Goal: Information Seeking & Learning: Learn about a topic

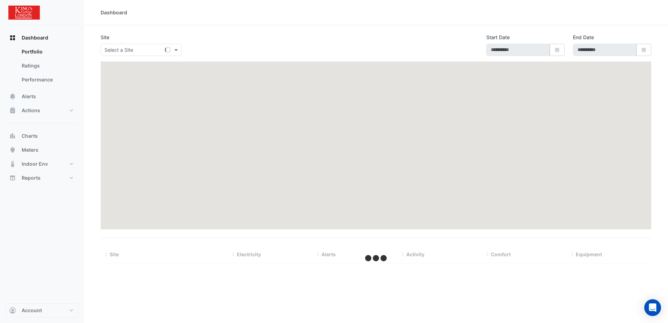
type input "**********"
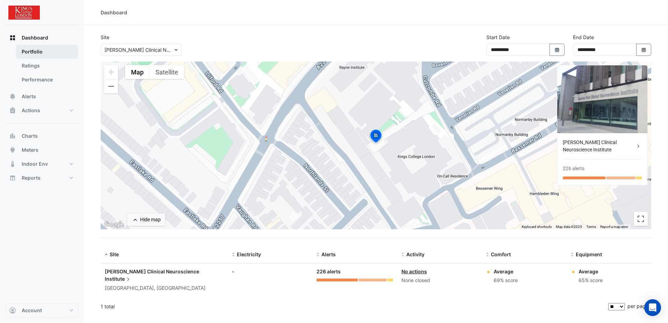
click at [35, 53] on link "Portfolio" at bounding box center [47, 52] width 62 height 14
click at [30, 94] on span "Alerts" at bounding box center [29, 96] width 14 height 7
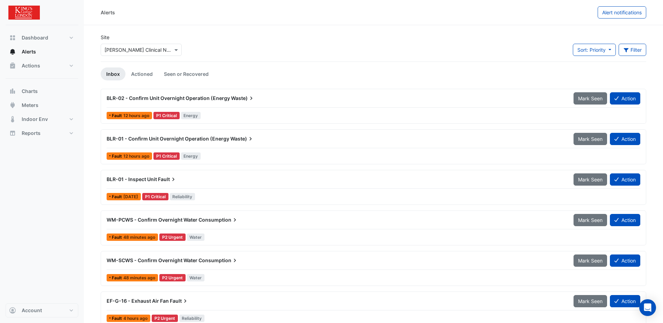
click at [234, 97] on span "Waste)" at bounding box center [243, 98] width 24 height 7
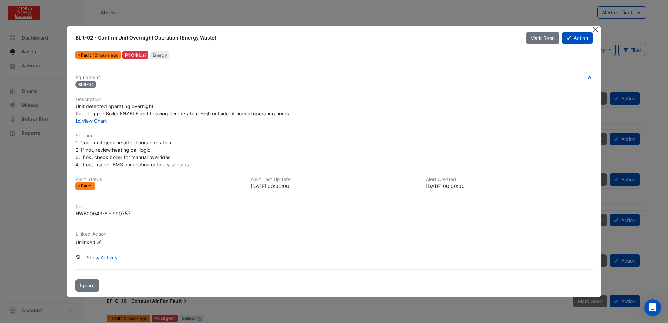
click at [596, 30] on button "Close" at bounding box center [595, 29] width 7 height 7
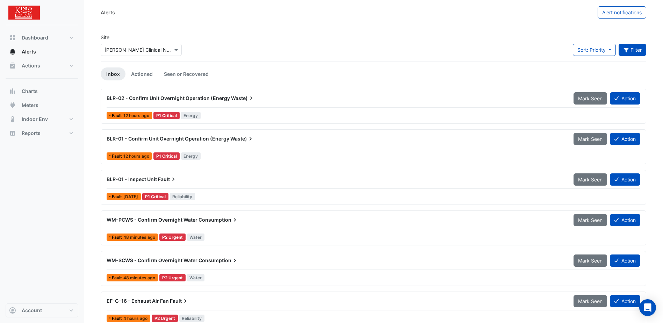
click at [631, 50] on button "Filter" at bounding box center [633, 50] width 28 height 12
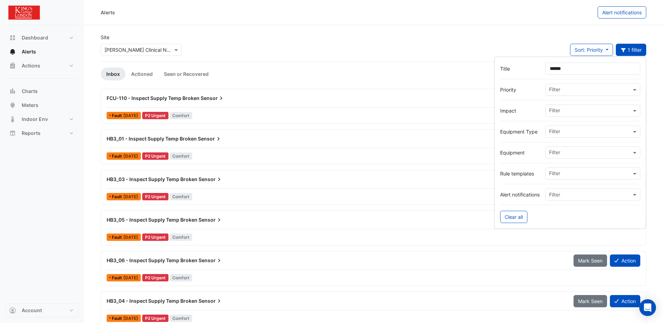
type input "******"
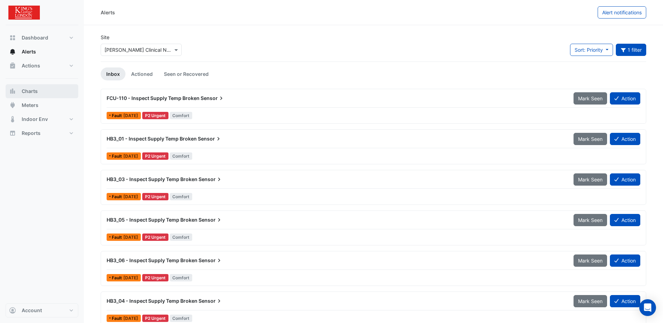
click at [34, 91] on span "Charts" at bounding box center [30, 91] width 16 height 7
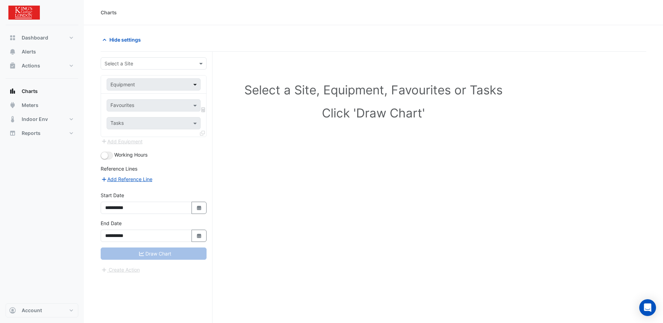
click at [195, 86] on span at bounding box center [196, 84] width 9 height 7
click at [202, 63] on span at bounding box center [201, 63] width 9 height 7
click at [178, 77] on span "[PERSON_NAME] Clinical Neuroscience Institute" at bounding box center [162, 79] width 110 height 6
click at [194, 85] on span at bounding box center [196, 84] width 9 height 7
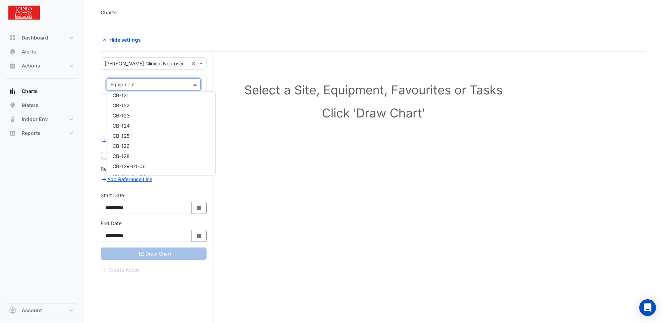
scroll to position [250, 0]
click at [127, 113] on span "BLR-01" at bounding box center [121, 113] width 17 height 6
click at [195, 124] on span at bounding box center [196, 123] width 9 height 7
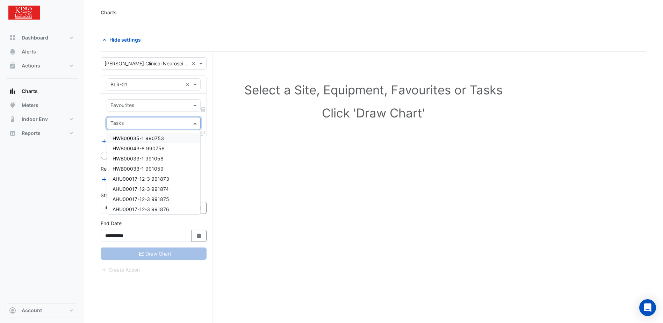
click at [195, 124] on span at bounding box center [196, 123] width 9 height 7
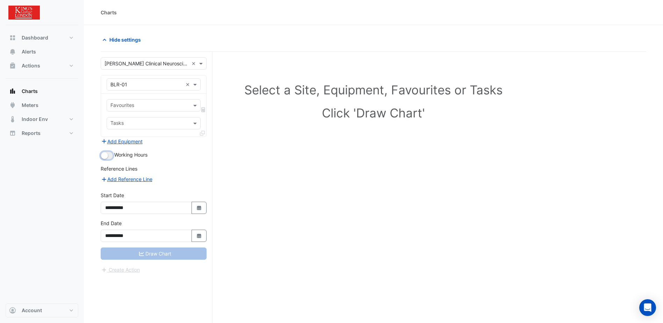
click at [108, 156] on button "button" at bounding box center [107, 156] width 12 height 8
click at [156, 256] on div "Draw Chart" at bounding box center [154, 253] width 106 height 12
click at [194, 124] on span at bounding box center [196, 123] width 9 height 7
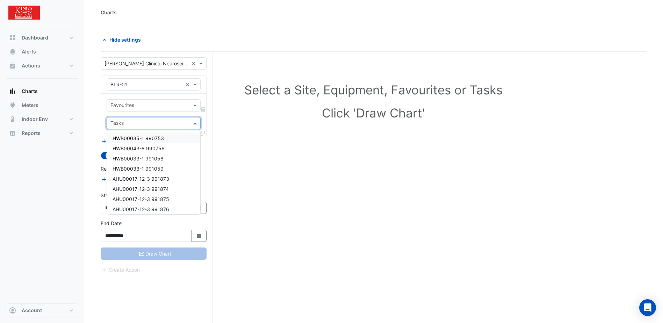
click at [147, 140] on span "HWB00035-1 990753" at bounding box center [138, 138] width 51 height 6
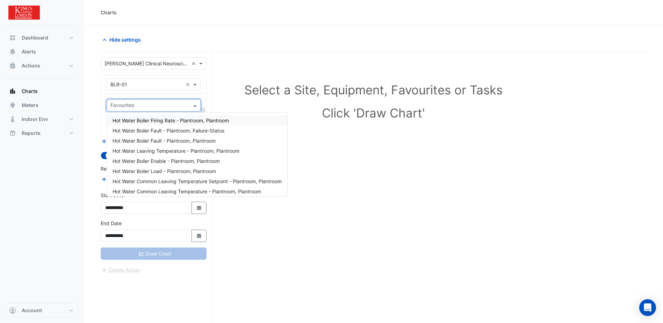
click at [195, 106] on span at bounding box center [196, 105] width 9 height 7
click at [166, 160] on span "Hot Water Boiler Enable - Plantroom, Plantroom" at bounding box center [166, 161] width 107 height 6
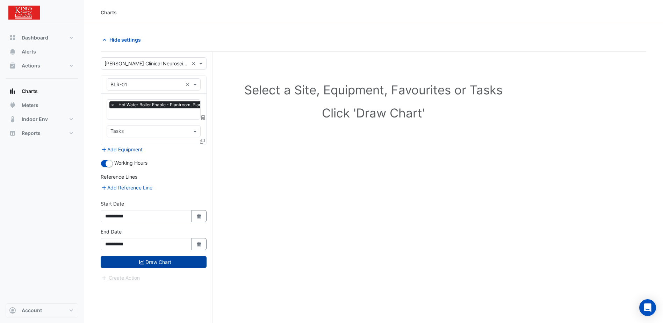
click at [143, 263] on icon "submit" at bounding box center [141, 262] width 5 height 4
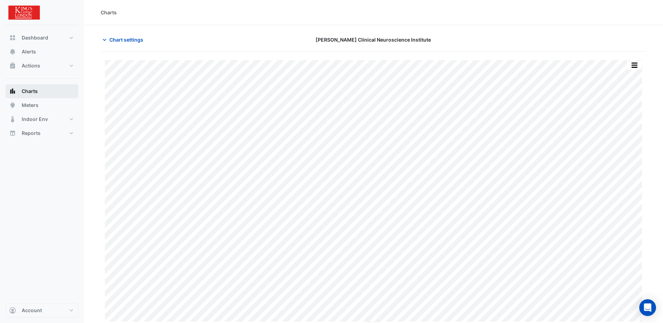
click at [32, 93] on span "Charts" at bounding box center [30, 91] width 16 height 7
click at [105, 38] on icon "button" at bounding box center [104, 39] width 7 height 7
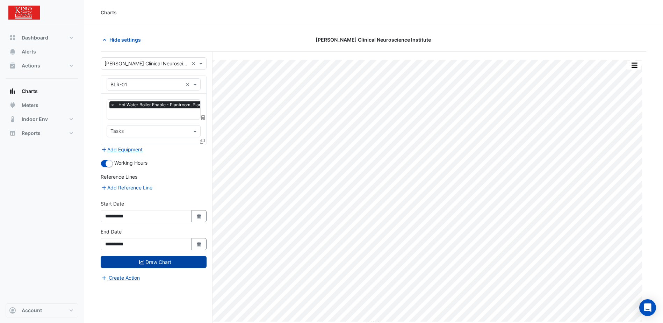
scroll to position [0, 3]
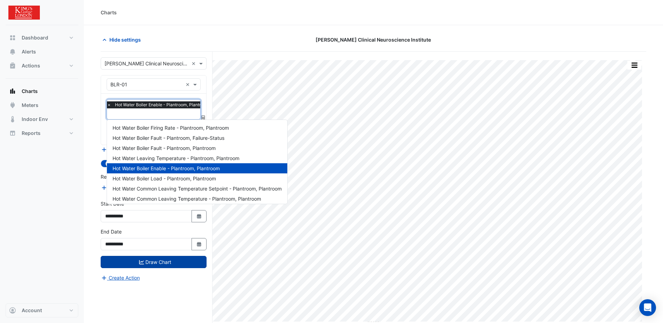
click at [181, 115] on input "text" at bounding box center [160, 114] width 106 height 7
click at [206, 179] on span "Hot Water Boiler Load - Plantroom, Plantroom" at bounding box center [164, 178] width 103 height 6
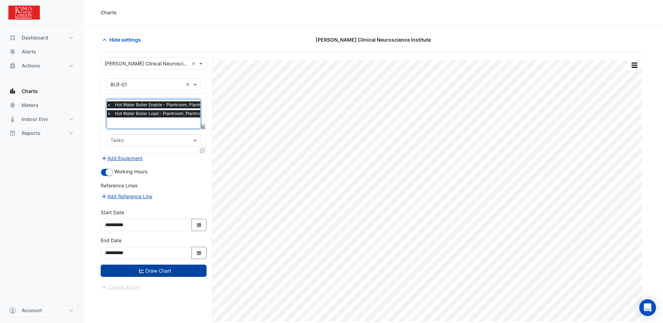
click at [108, 105] on span "×" at bounding box center [109, 104] width 6 height 7
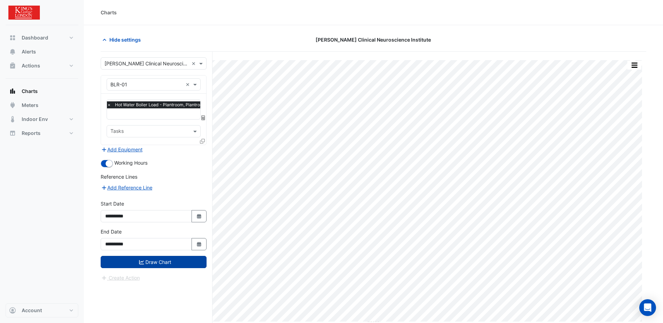
click at [157, 261] on button "Draw Chart" at bounding box center [154, 262] width 106 height 12
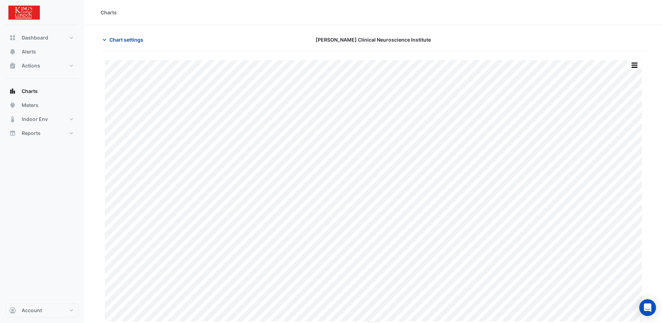
click at [113, 39] on span "Chart settings" at bounding box center [126, 39] width 34 height 7
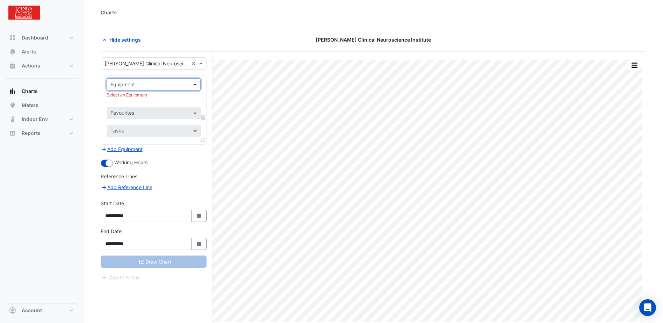
click at [195, 85] on span at bounding box center [196, 84] width 9 height 7
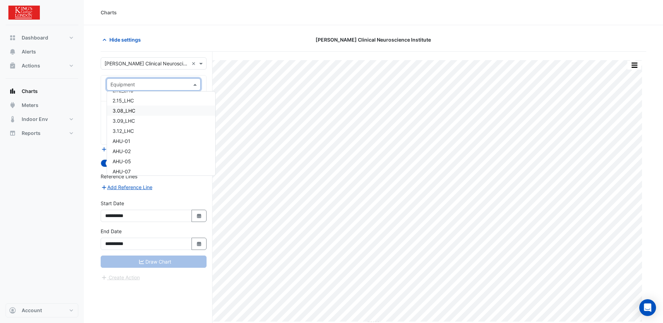
scroll to position [105, 0]
click at [126, 104] on span "AHU-01" at bounding box center [122, 106] width 18 height 6
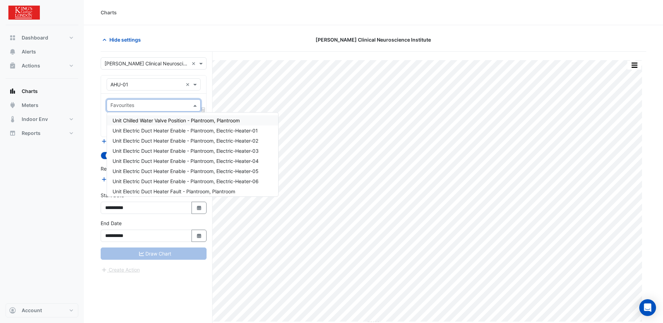
click at [194, 106] on span at bounding box center [196, 105] width 9 height 7
click at [181, 130] on span "Unit Exhaust Air Damper (Open/Close) - Plantroom, Plantroom" at bounding box center [183, 132] width 141 height 6
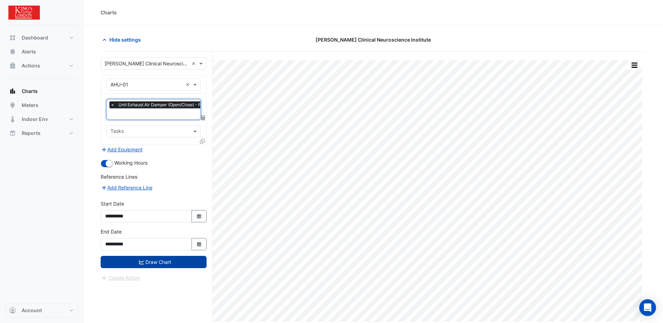
click at [165, 265] on button "Draw Chart" at bounding box center [154, 262] width 106 height 12
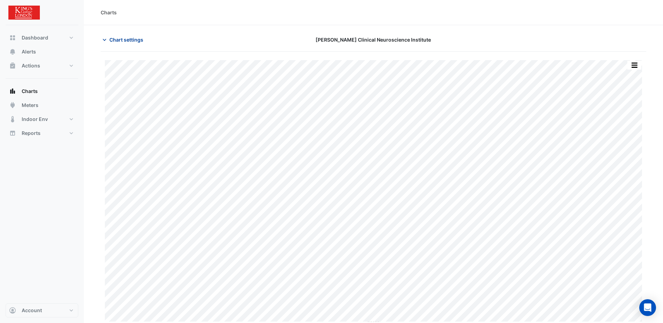
click at [104, 39] on icon "button" at bounding box center [104, 39] width 7 height 7
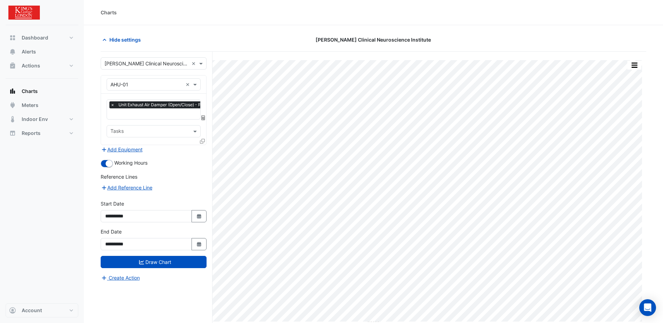
click at [113, 104] on span "×" at bounding box center [112, 104] width 6 height 7
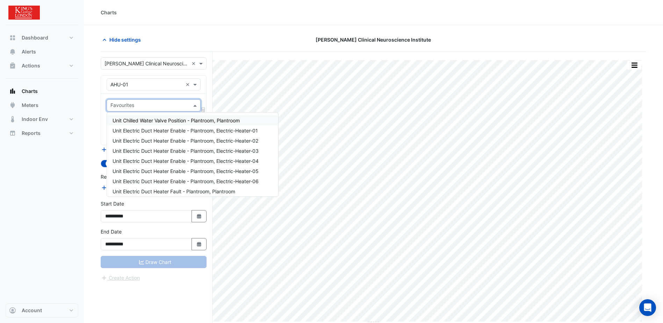
click at [193, 106] on span at bounding box center [196, 105] width 9 height 7
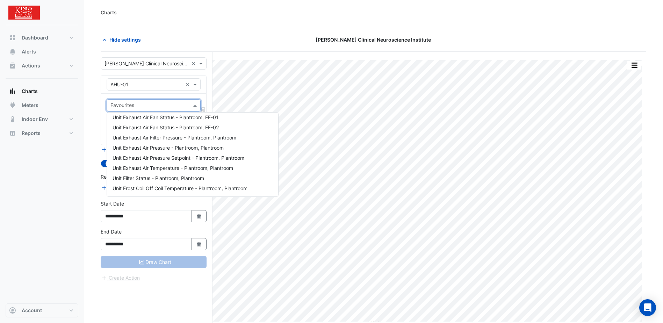
scroll to position [210, 0]
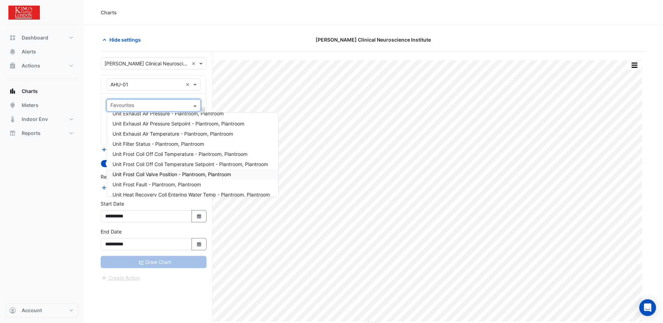
click at [194, 174] on span "Unit Frost Coil Valve Position - Plantroom, Plantroom" at bounding box center [172, 174] width 118 height 6
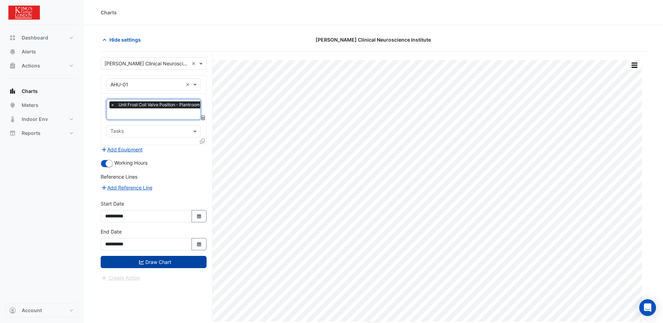
click at [156, 261] on button "Draw Chart" at bounding box center [154, 262] width 106 height 12
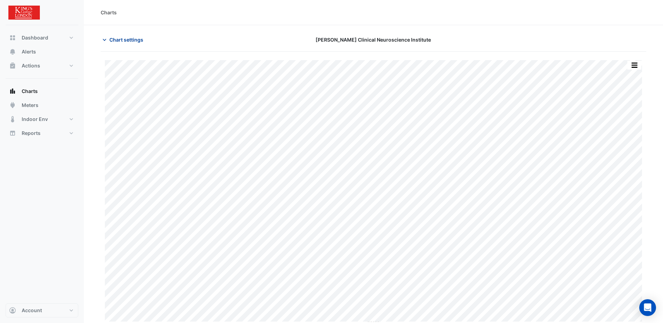
click at [104, 38] on icon "button" at bounding box center [104, 39] width 7 height 7
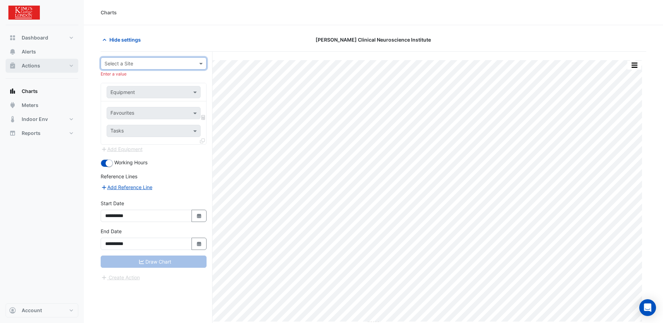
click at [45, 70] on button "Actions" at bounding box center [42, 66] width 73 height 14
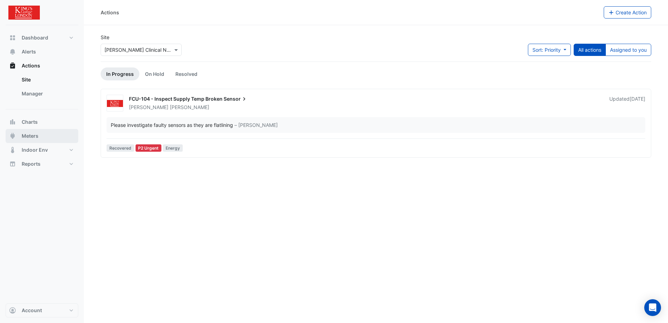
click at [37, 136] on span "Meters" at bounding box center [30, 135] width 17 height 7
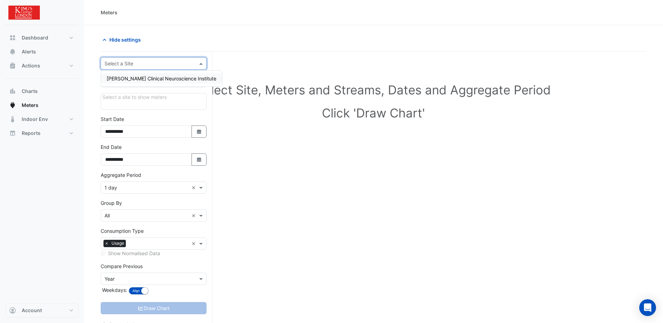
click at [200, 63] on span at bounding box center [201, 63] width 9 height 7
click at [146, 78] on span "[PERSON_NAME] Clinical Neuroscience Institute" at bounding box center [162, 79] width 110 height 6
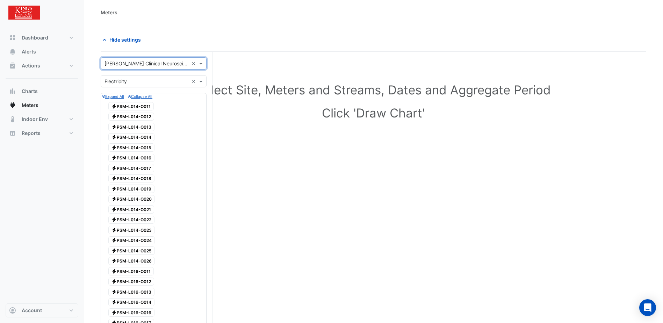
click at [138, 97] on small "Collapse All" at bounding box center [140, 96] width 24 height 5
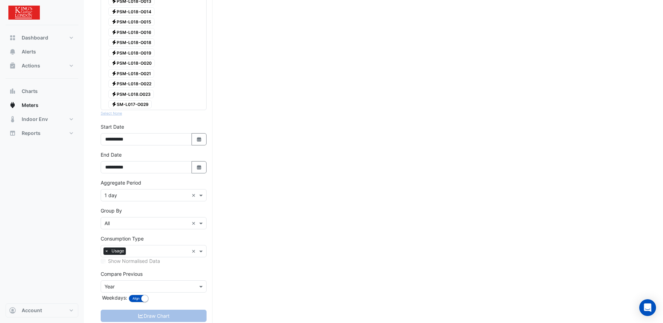
scroll to position [753, 0]
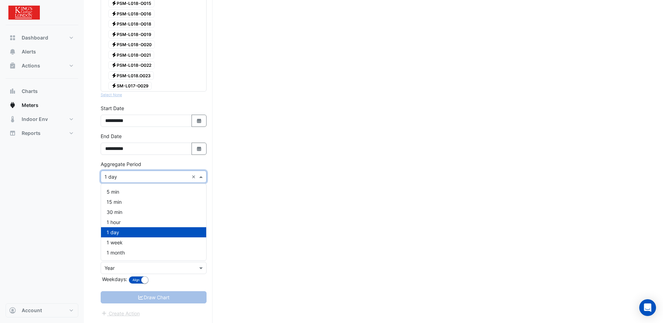
click at [201, 175] on span at bounding box center [201, 176] width 9 height 7
click at [188, 212] on div "30 min" at bounding box center [153, 212] width 105 height 10
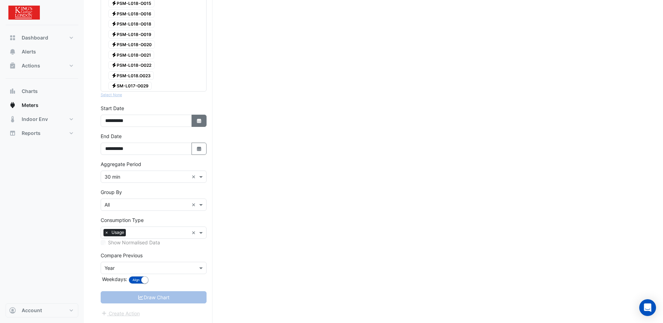
click at [199, 120] on icon "button" at bounding box center [199, 120] width 4 height 5
select select "*"
select select "****"
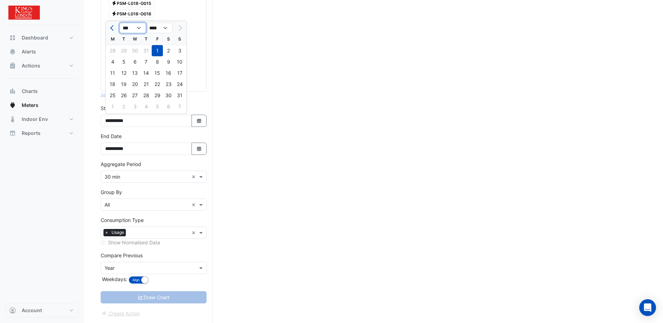
click at [138, 27] on select "*** *** *** *** *** *** *** ***" at bounding box center [133, 28] width 27 height 10
click at [157, 49] on div "1" at bounding box center [157, 50] width 11 height 11
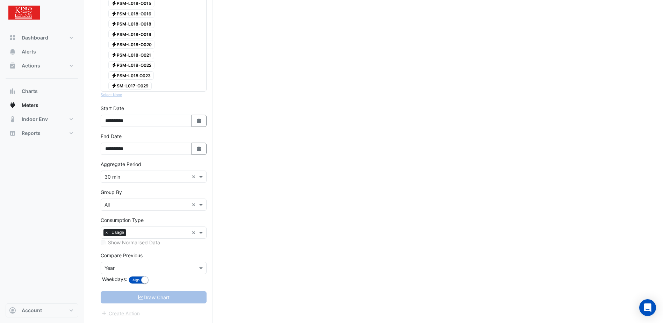
click at [149, 294] on div "Draw Chart" at bounding box center [154, 297] width 106 height 12
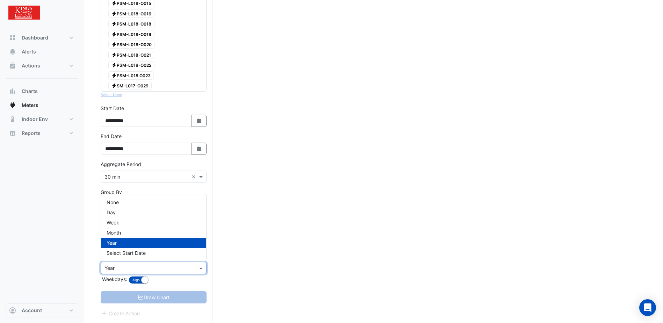
click at [202, 268] on span at bounding box center [201, 267] width 9 height 7
click at [116, 202] on span "None" at bounding box center [113, 202] width 12 height 6
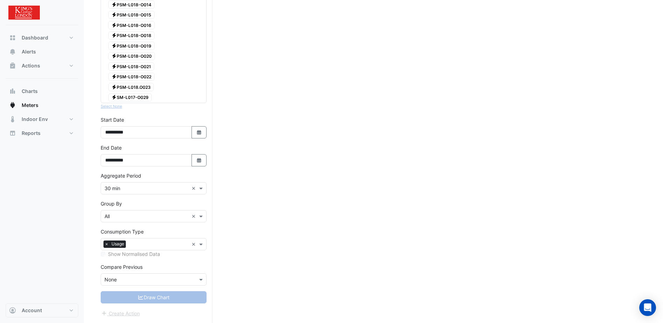
click at [146, 299] on div "Draw Chart" at bounding box center [154, 297] width 106 height 12
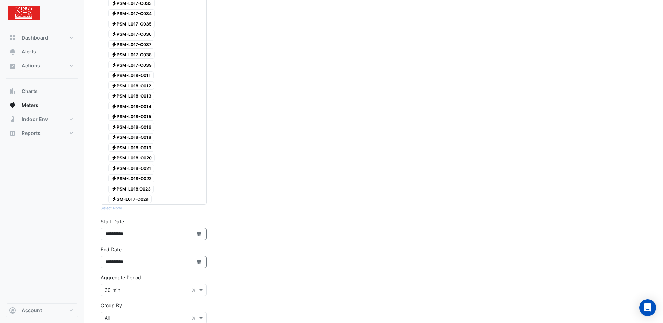
scroll to position [636, 0]
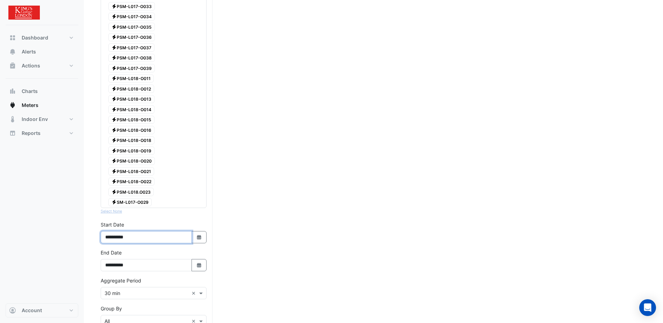
click at [146, 236] on input "**********" at bounding box center [146, 237] width 91 height 12
click at [124, 238] on input "**********" at bounding box center [146, 237] width 91 height 12
type input "**********"
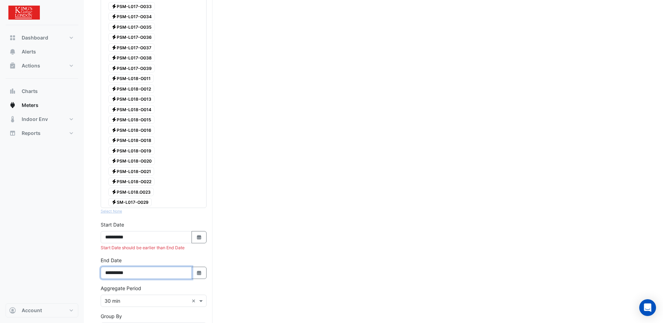
click at [124, 273] on input "**********" at bounding box center [146, 273] width 91 height 12
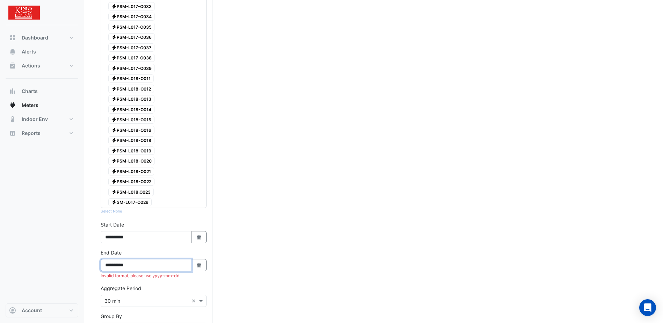
click at [146, 266] on input "**********" at bounding box center [146, 265] width 91 height 12
type input "**********"
click at [176, 279] on div "Aggregate Period × 30 min ×" at bounding box center [154, 288] width 106 height 22
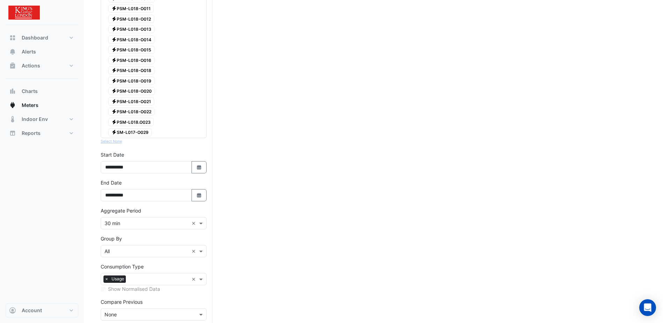
scroll to position [741, 0]
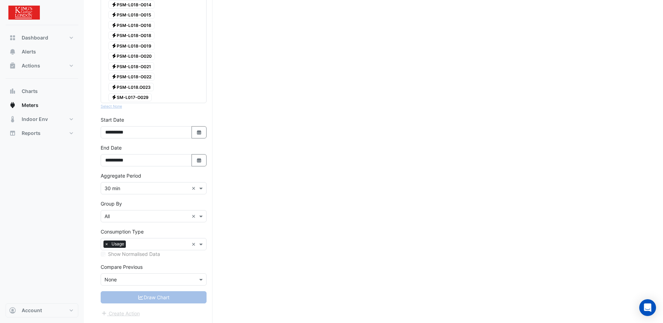
click at [156, 297] on div "Draw Chart" at bounding box center [154, 297] width 106 height 12
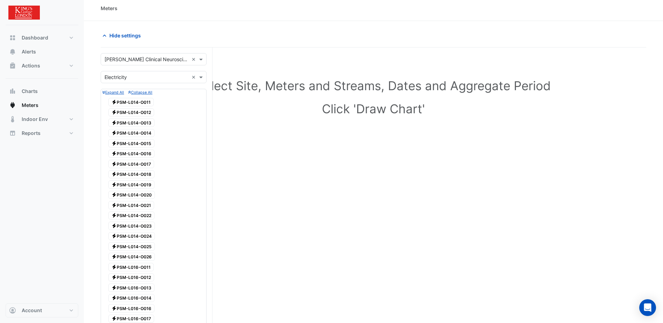
scroll to position [0, 0]
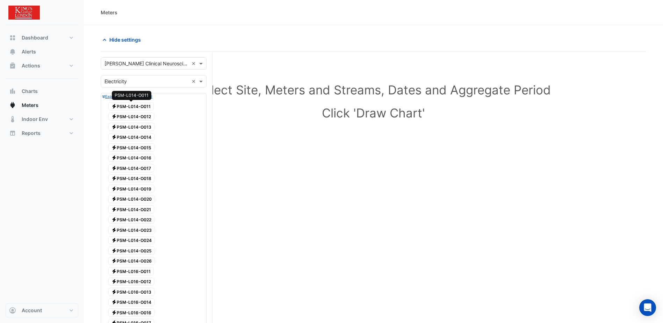
click at [125, 107] on span "Electricity PSM-L014-O011" at bounding box center [130, 106] width 45 height 8
click at [123, 114] on span "Electricity PSM-L014-O012" at bounding box center [131, 117] width 46 height 8
click at [121, 121] on div "Electricity PSM-L014-O012" at bounding box center [131, 117] width 49 height 10
click at [124, 128] on span "Electricity PSM-L014-O013" at bounding box center [131, 127] width 46 height 8
click at [127, 136] on span "Electricity PSM-L014-O014" at bounding box center [131, 137] width 46 height 8
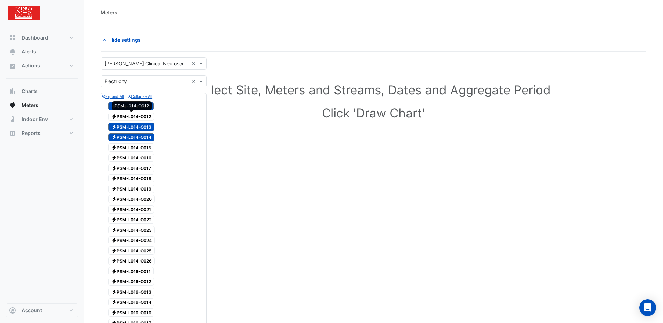
click at [124, 115] on span "Electricity PSM-L014-O012" at bounding box center [131, 117] width 46 height 8
click at [138, 148] on span "Electricity PSM-L014-O015" at bounding box center [131, 147] width 46 height 8
click at [142, 157] on span "Electricity PSM-L014-O016" at bounding box center [131, 158] width 46 height 8
click at [141, 166] on span "Electricity PSM-L014-O017" at bounding box center [131, 168] width 46 height 8
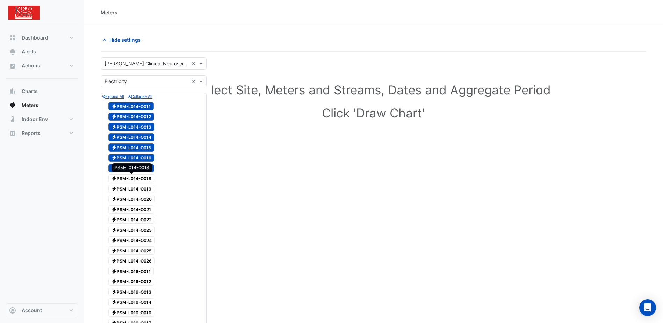
click at [140, 179] on span "Electricity PSM-L014-O018" at bounding box center [131, 178] width 46 height 8
click at [140, 188] on span "Electricity PSM-L014-O019" at bounding box center [131, 189] width 46 height 8
click at [143, 200] on span "Electricity PSM-L014-O020" at bounding box center [131, 199] width 46 height 8
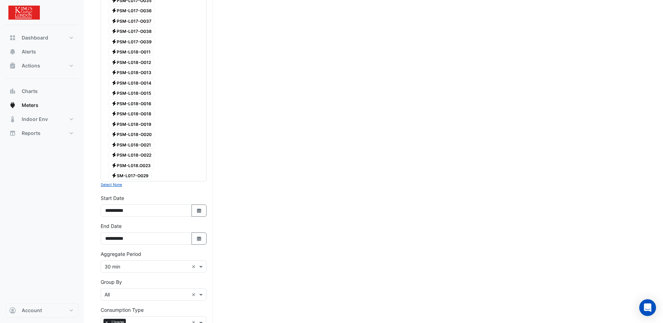
scroll to position [741, 0]
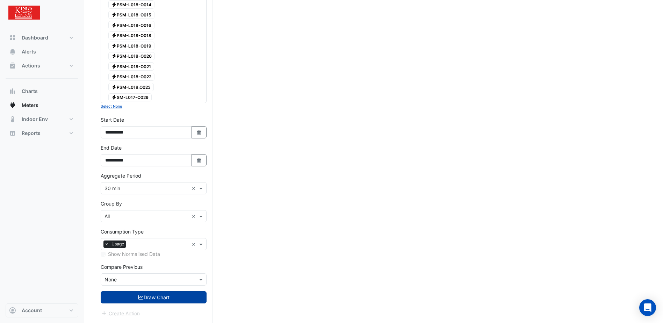
click at [153, 302] on button "Draw Chart" at bounding box center [154, 297] width 106 height 12
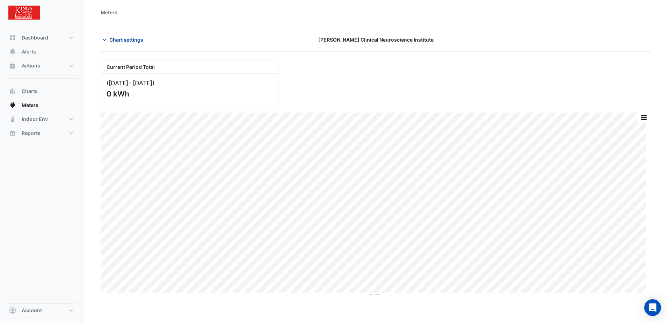
click at [106, 39] on icon "button" at bounding box center [104, 40] width 3 height 2
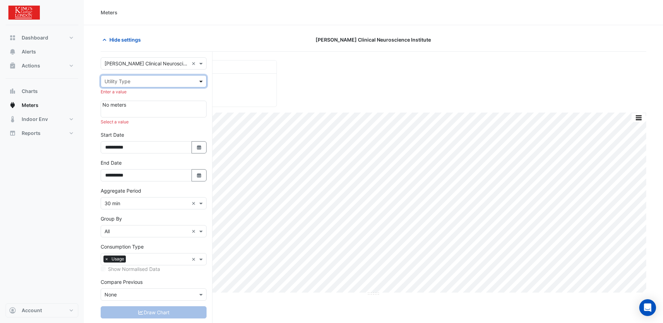
click at [201, 81] on span at bounding box center [201, 81] width 9 height 7
click at [29, 119] on span "Indoor Env" at bounding box center [35, 119] width 26 height 7
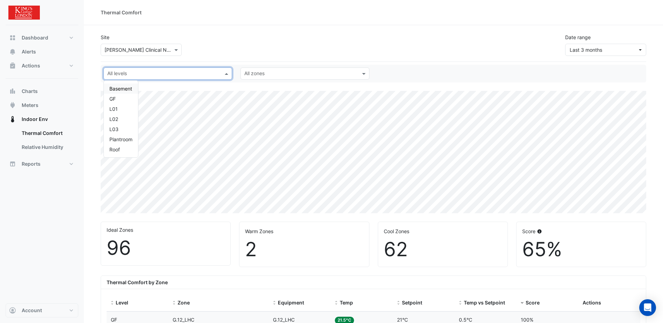
click at [227, 75] on span at bounding box center [227, 73] width 9 height 7
click at [124, 90] on div "Basement" at bounding box center [120, 88] width 23 height 7
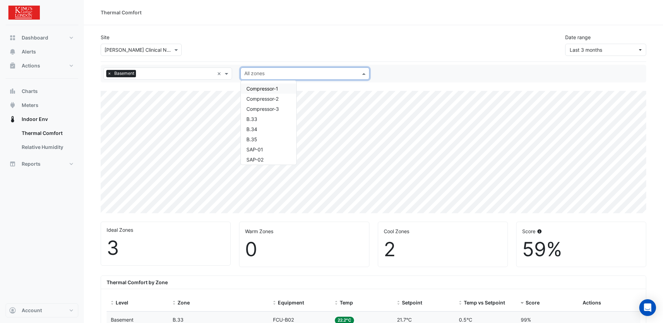
click at [363, 73] on span at bounding box center [364, 73] width 9 height 7
click at [251, 118] on span "B.33" at bounding box center [251, 119] width 11 height 6
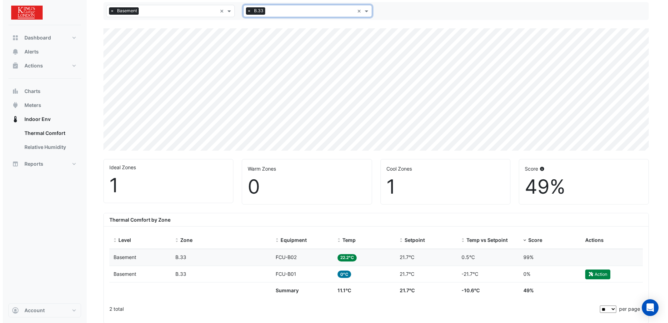
scroll to position [70, 0]
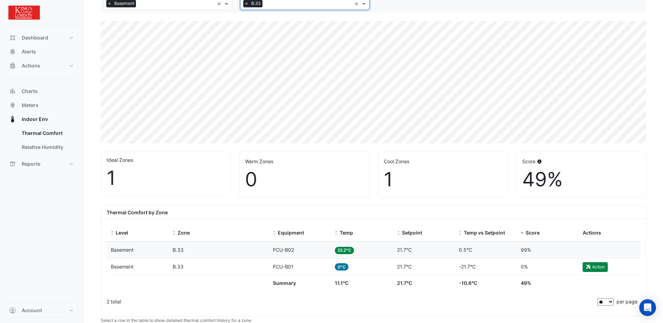
click at [341, 268] on span "0°C" at bounding box center [342, 266] width 14 height 7
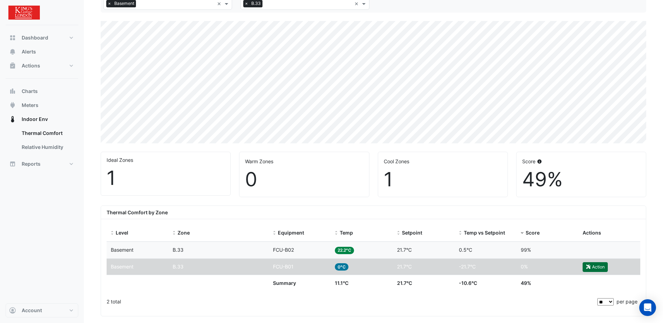
click at [593, 269] on button "Action" at bounding box center [595, 267] width 25 height 10
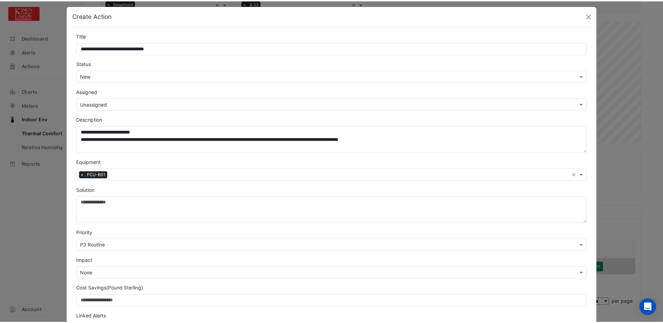
scroll to position [0, 0]
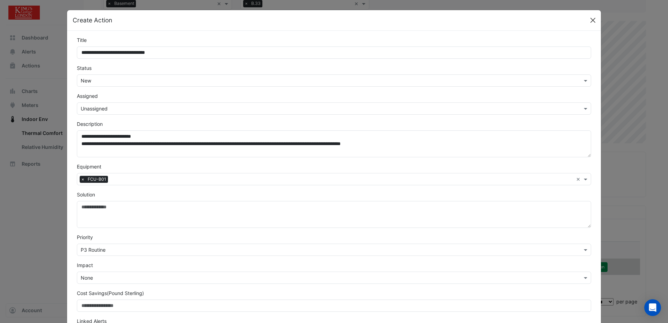
click at [589, 19] on button "Close" at bounding box center [593, 20] width 10 height 10
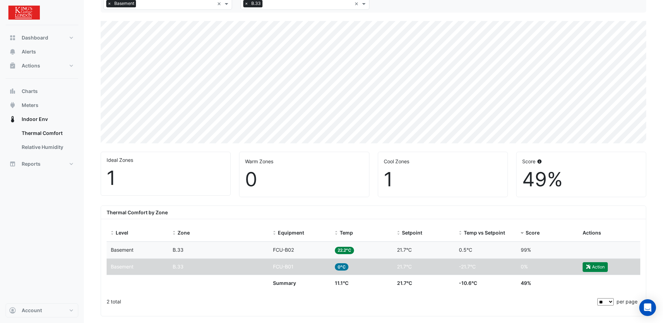
click at [283, 268] on span "FCU-B01" at bounding box center [283, 267] width 21 height 6
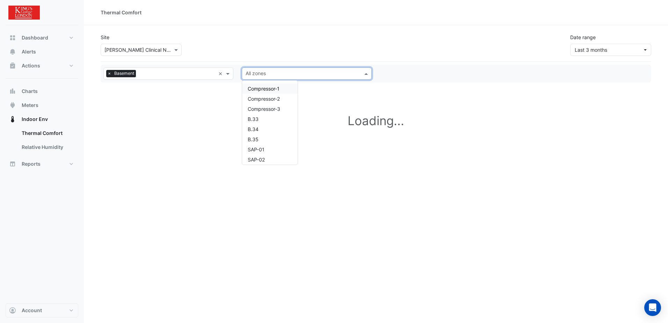
click at [366, 72] on span at bounding box center [367, 73] width 9 height 7
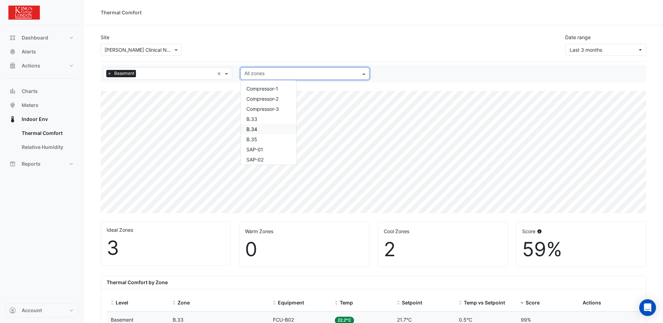
click at [250, 130] on span "B.34" at bounding box center [251, 129] width 11 height 6
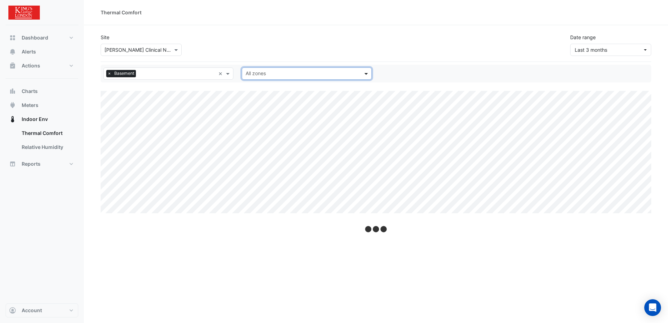
click at [364, 74] on span at bounding box center [367, 73] width 9 height 7
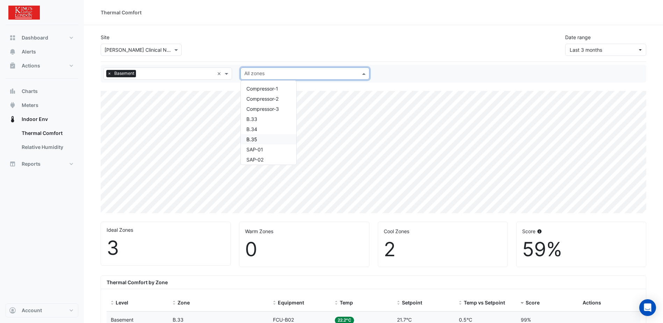
click at [255, 139] on span "B.35" at bounding box center [251, 139] width 11 height 6
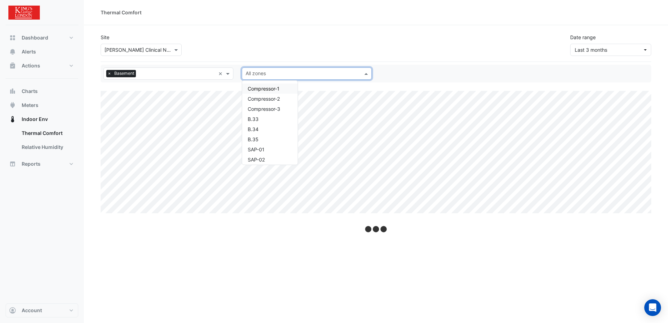
click at [367, 74] on span at bounding box center [367, 73] width 9 height 7
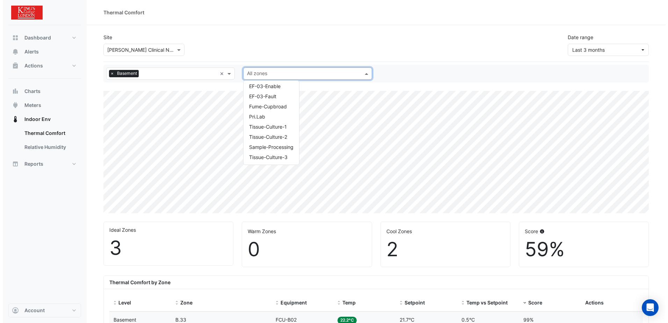
scroll to position [226, 0]
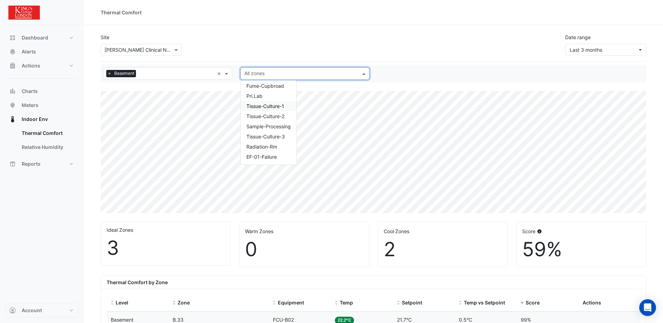
click at [270, 109] on div "Tissue-Culture-1" at bounding box center [269, 106] width 56 height 10
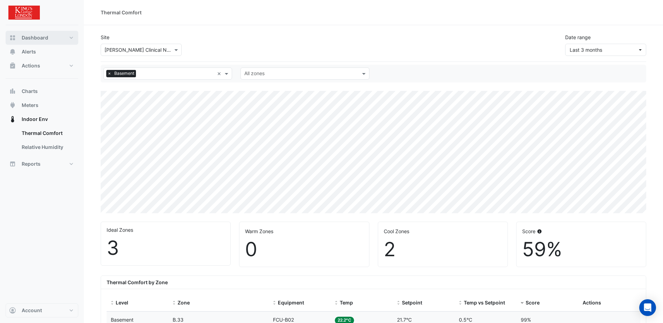
click at [30, 36] on span "Dashboard" at bounding box center [35, 37] width 27 height 7
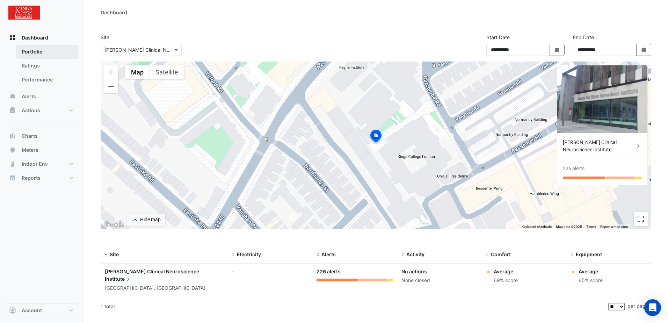
click at [36, 51] on link "Portfolio" at bounding box center [47, 52] width 62 height 14
click at [30, 98] on span "Alerts" at bounding box center [29, 96] width 14 height 7
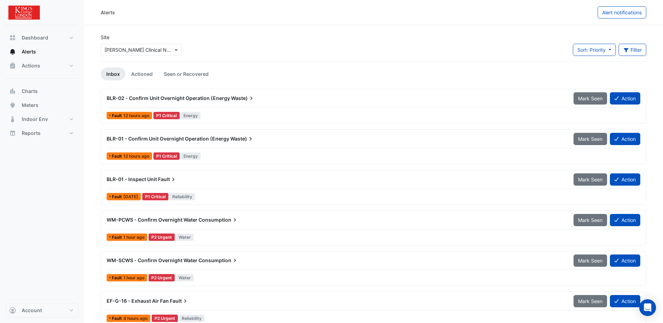
click at [204, 99] on span "BLR-02 - Confirm Unit Overnight Operation (Energy" at bounding box center [168, 98] width 123 height 6
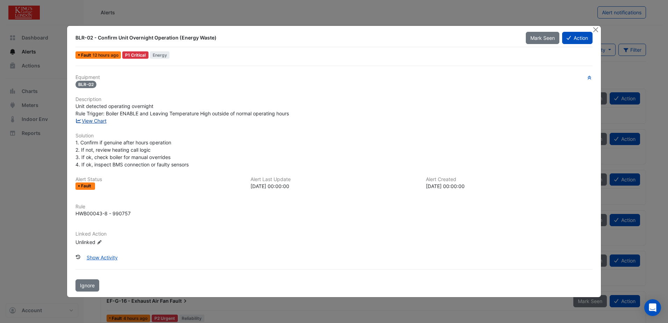
click at [89, 120] on link "View Chart" at bounding box center [91, 121] width 31 height 6
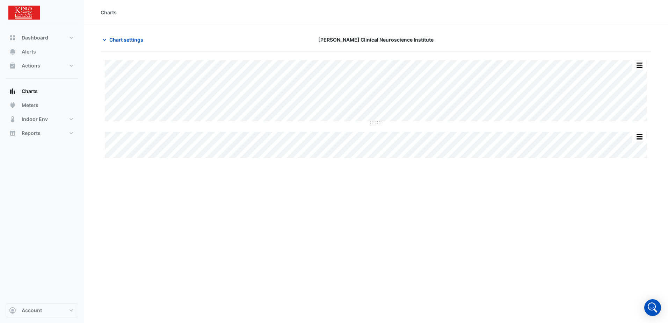
type input "**********"
click at [105, 37] on icon "button" at bounding box center [104, 39] width 7 height 7
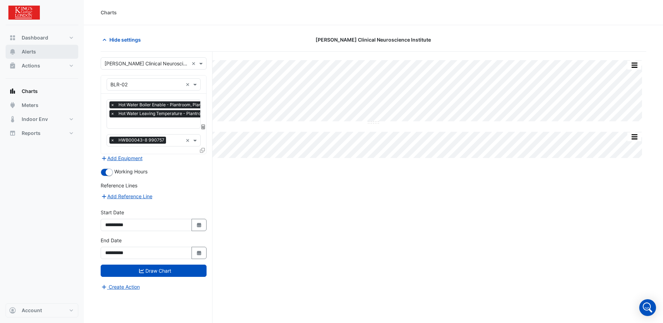
click at [37, 53] on button "Alerts" at bounding box center [42, 52] width 73 height 14
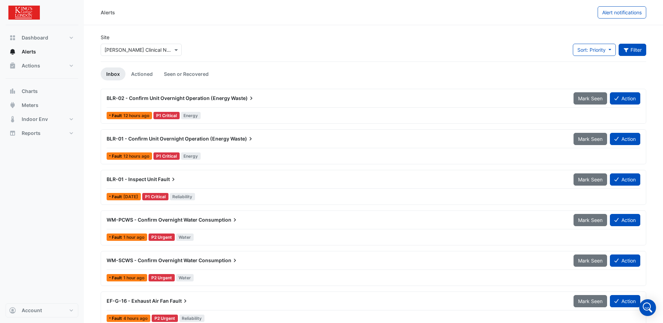
click at [633, 50] on button "Filter" at bounding box center [633, 50] width 28 height 12
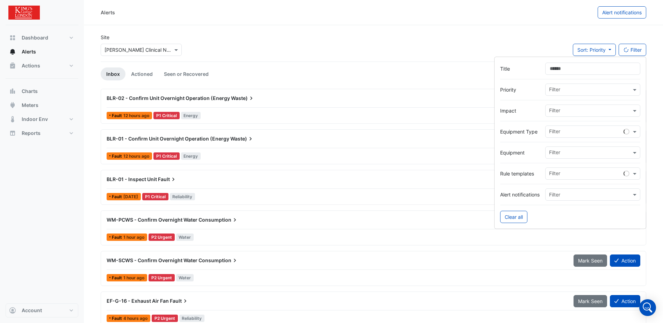
click at [566, 70] on input "Title" at bounding box center [592, 69] width 95 height 12
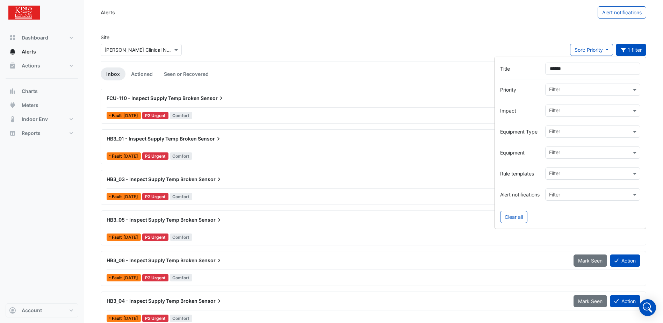
type input "******"
click at [363, 108] on div "FCU-110 - Inspect Supply Temp Broken Sensor Mark Seen Action Fault 3 weeks ago …" at bounding box center [373, 106] width 539 height 29
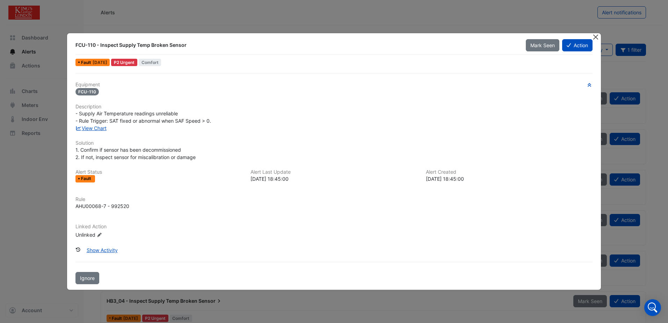
click at [594, 36] on button "Close" at bounding box center [595, 36] width 7 height 7
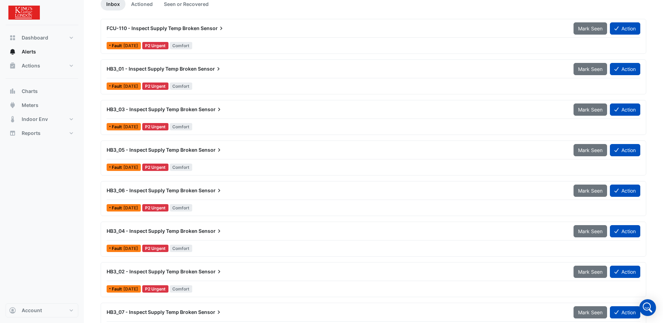
scroll to position [105, 0]
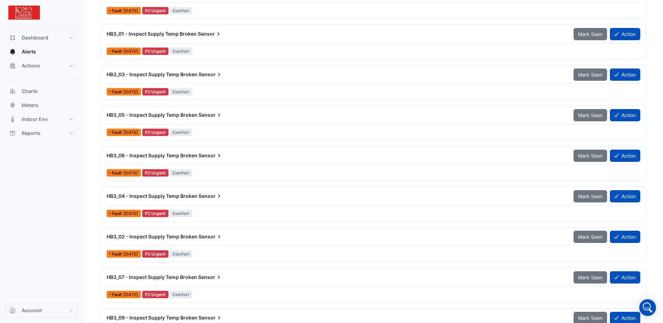
click at [168, 115] on span "HB3_05 - Inspect Supply Temp Broken" at bounding box center [152, 115] width 91 height 6
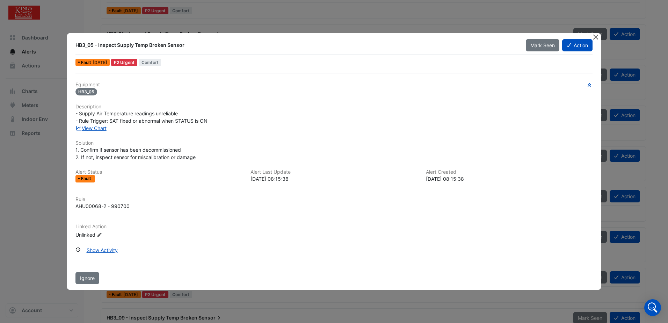
click at [595, 38] on button "Close" at bounding box center [595, 36] width 7 height 7
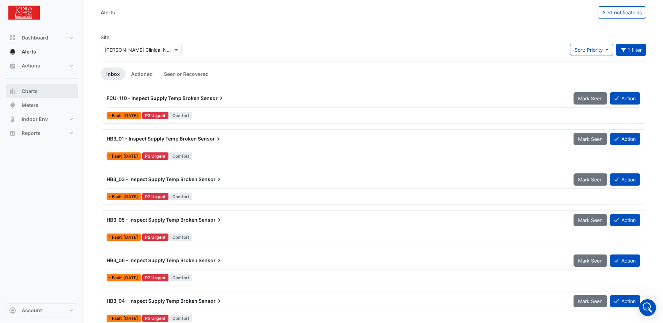
click at [30, 93] on span "Charts" at bounding box center [30, 91] width 16 height 7
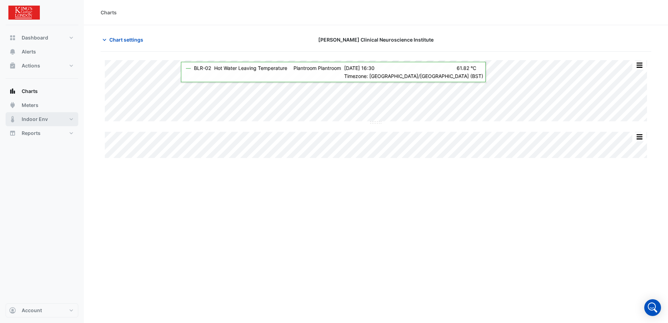
click at [69, 121] on button "Indoor Env" at bounding box center [42, 119] width 73 height 14
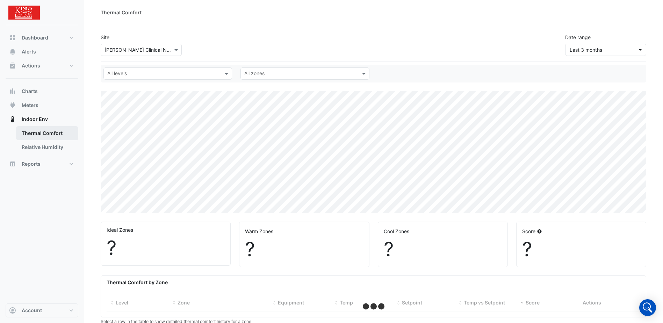
click at [54, 135] on link "Thermal Comfort" at bounding box center [47, 133] width 62 height 14
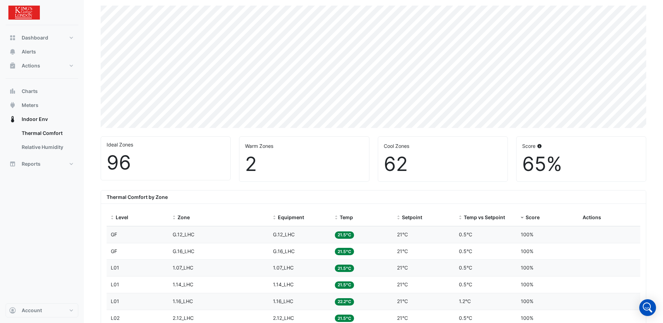
scroll to position [70, 0]
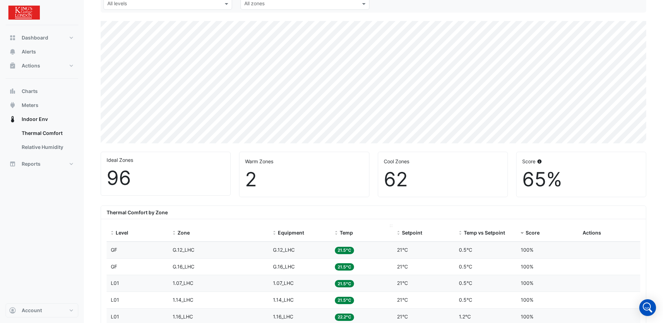
click at [337, 232] on span at bounding box center [336, 233] width 5 height 6
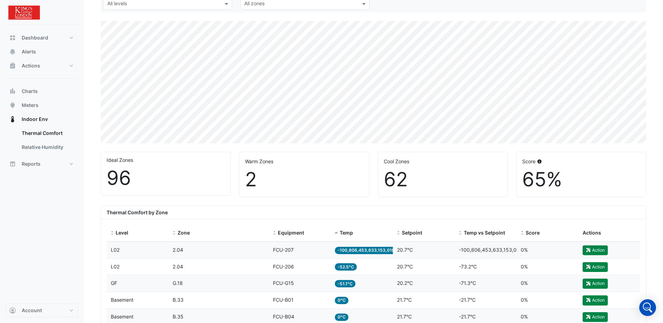
click at [375, 251] on span "-100,806,453,633,153,010°C" at bounding box center [369, 250] width 68 height 7
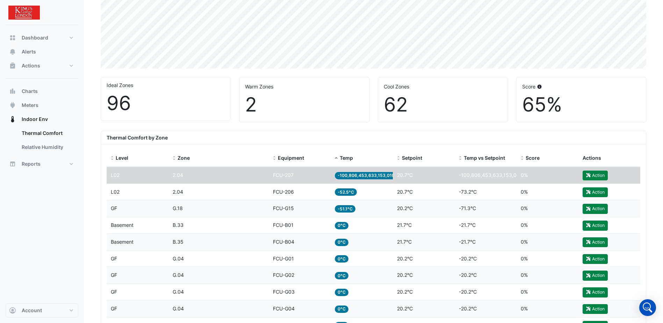
scroll to position [140, 0]
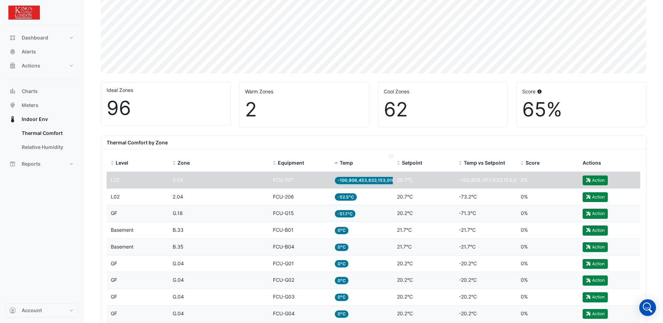
click at [336, 163] on span at bounding box center [336, 163] width 5 height 6
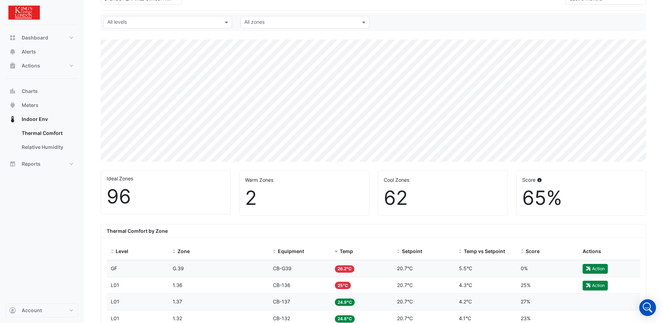
scroll to position [70, 0]
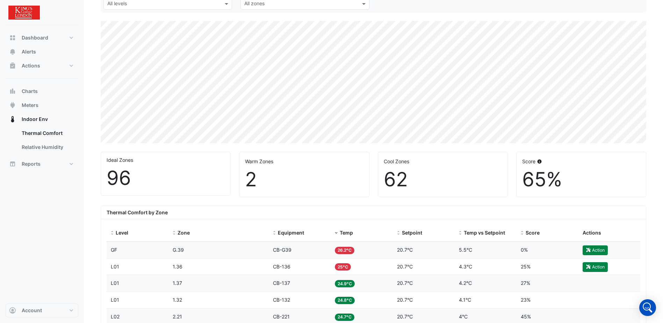
click at [346, 251] on span "26.2°C" at bounding box center [345, 250] width 20 height 7
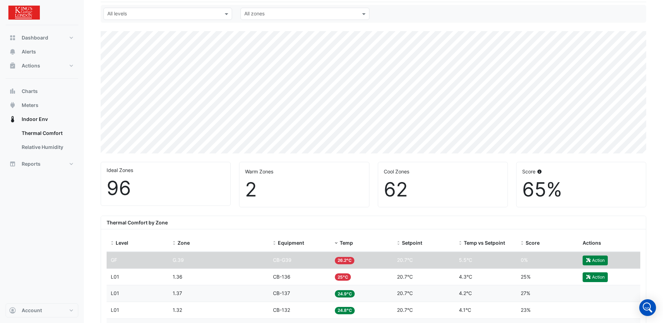
scroll to position [0, 0]
